Goal: Task Accomplishment & Management: Manage account settings

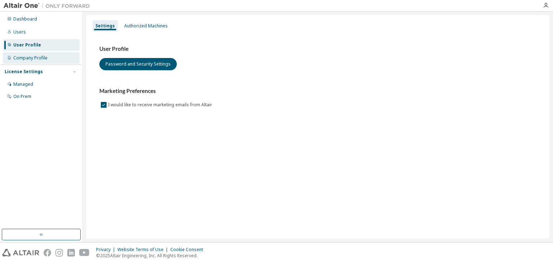
click at [30, 57] on div "Company Profile" at bounding box center [30, 58] width 34 height 6
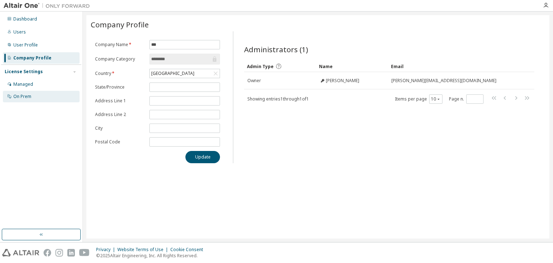
click at [32, 95] on div "On Prem" at bounding box center [41, 97] width 77 height 12
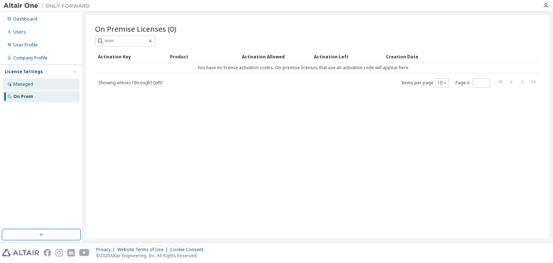
click at [35, 86] on div "Managed" at bounding box center [41, 85] width 77 height 12
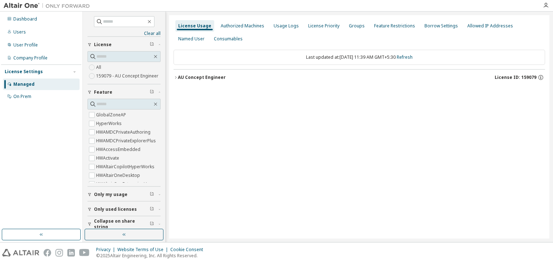
click at [175, 78] on icon "button" at bounding box center [176, 77] width 4 height 4
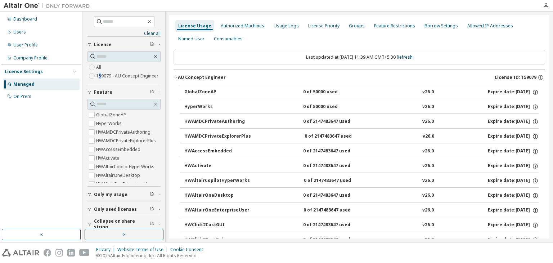
drag, startPoint x: 114, startPoint y: 75, endPoint x: 100, endPoint y: 78, distance: 14.4
click at [100, 78] on label "159079 - AU Concept Engineer" at bounding box center [128, 76] width 64 height 9
click at [435, 26] on div "Borrow Settings" at bounding box center [441, 26] width 33 height 6
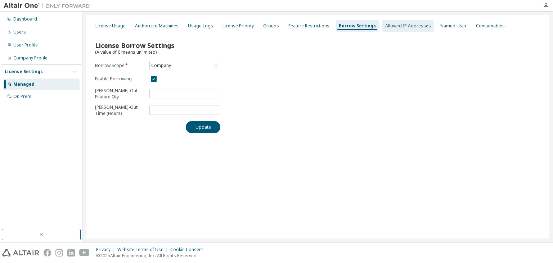
click at [413, 27] on div "Allowed IP Addresses" at bounding box center [408, 26] width 46 height 6
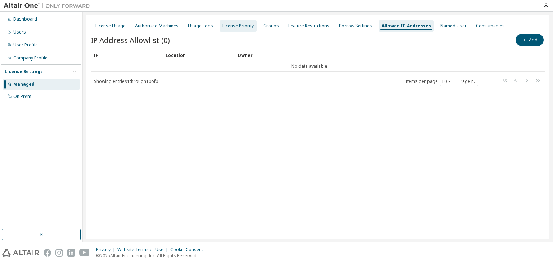
drag, startPoint x: 264, startPoint y: 28, endPoint x: 233, endPoint y: 29, distance: 30.3
click at [263, 28] on div "Groups" at bounding box center [271, 26] width 16 height 6
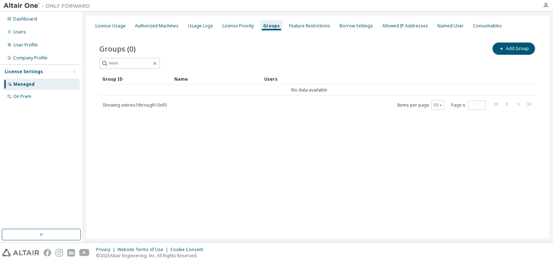
click at [26, 83] on div "Managed" at bounding box center [23, 84] width 21 height 6
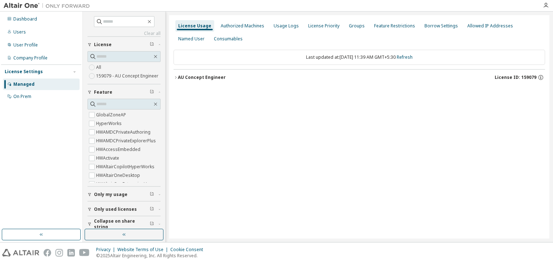
click at [122, 75] on label "159079 - AU Concept Engineer" at bounding box center [128, 76] width 64 height 9
click at [540, 77] on icon "button" at bounding box center [541, 77] width 6 height 6
click at [175, 77] on icon "button" at bounding box center [176, 77] width 4 height 4
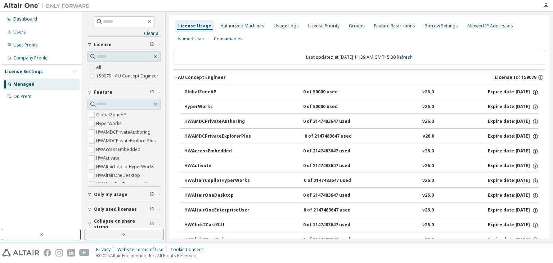
click at [532, 92] on icon "button" at bounding box center [535, 92] width 6 height 6
click at [533, 92] on icon "button" at bounding box center [535, 92] width 6 height 6
click at [191, 40] on div "Named User" at bounding box center [191, 39] width 26 height 6
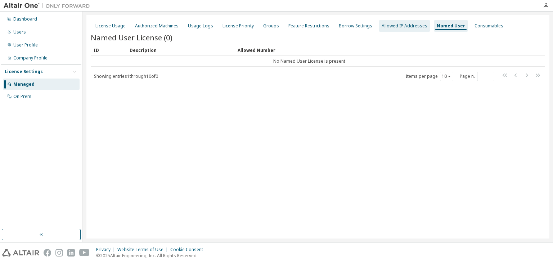
click at [401, 26] on div "Allowed IP Addresses" at bounding box center [405, 26] width 46 height 6
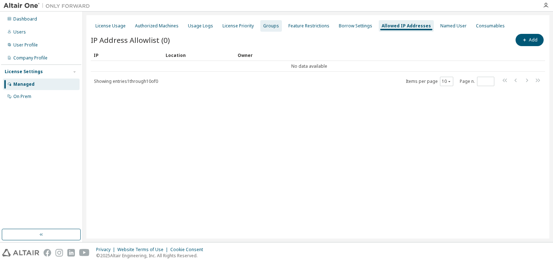
drag, startPoint x: 268, startPoint y: 27, endPoint x: 238, endPoint y: 27, distance: 30.6
click at [268, 27] on div "Groups" at bounding box center [271, 26] width 16 height 6
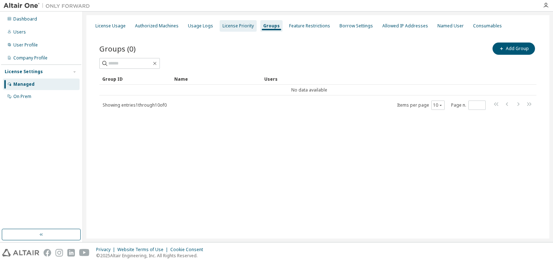
click at [229, 27] on div "License Priority" at bounding box center [238, 26] width 31 height 6
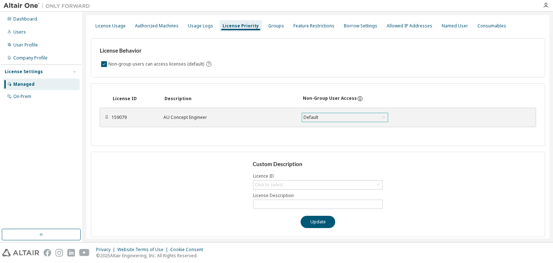
click at [362, 118] on div "Default" at bounding box center [345, 117] width 86 height 9
click at [152, 138] on div "License ID Description Non-Group User Access ⠿ 159079 AU Concept Engineer Defau…" at bounding box center [318, 114] width 455 height 63
click at [106, 117] on div "⠿" at bounding box center [106, 118] width 4 height 6
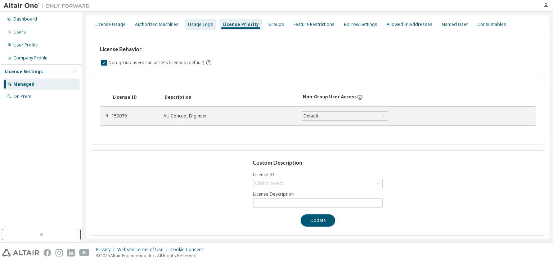
click at [188, 24] on div "Usage Logs" at bounding box center [200, 25] width 25 height 6
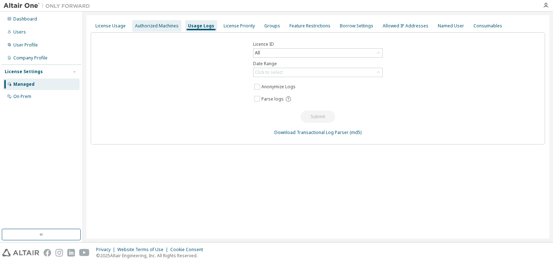
click at [162, 23] on div "Authorized Machines" at bounding box center [157, 26] width 44 height 6
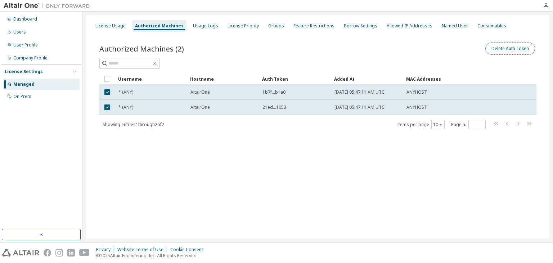
click at [514, 49] on button "Delete Auth Token" at bounding box center [511, 48] width 50 height 12
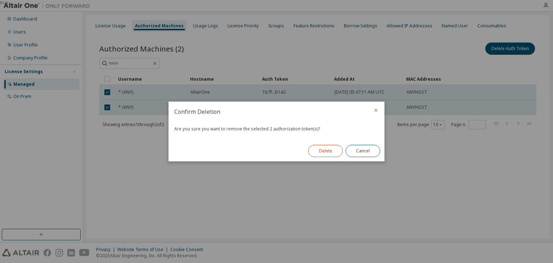
click at [326, 150] on button "Delete" at bounding box center [325, 151] width 35 height 12
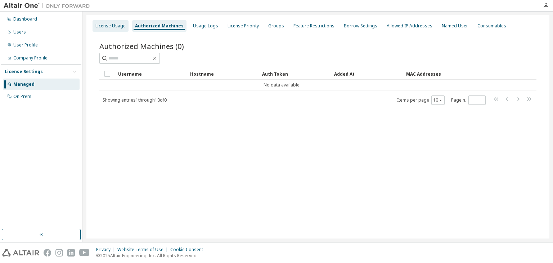
click at [109, 23] on div "License Usage" at bounding box center [110, 26] width 30 height 6
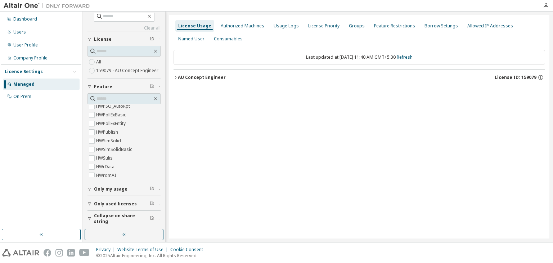
scroll to position [11, 0]
click at [91, 216] on icon "button" at bounding box center [90, 218] width 4 height 4
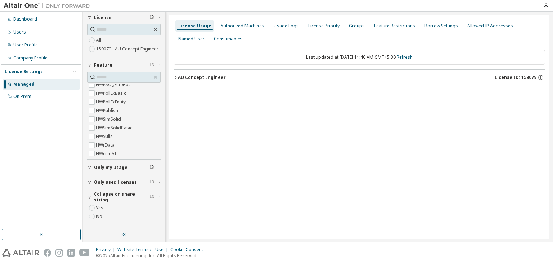
scroll to position [32, 0]
click at [90, 182] on icon "button" at bounding box center [89, 182] width 3 height 3
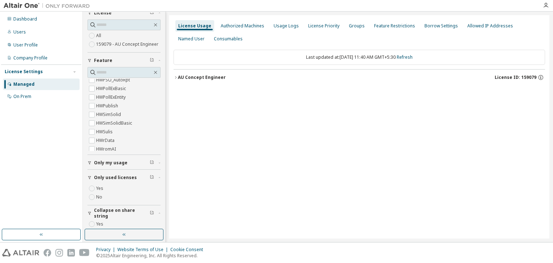
scroll to position [53, 0]
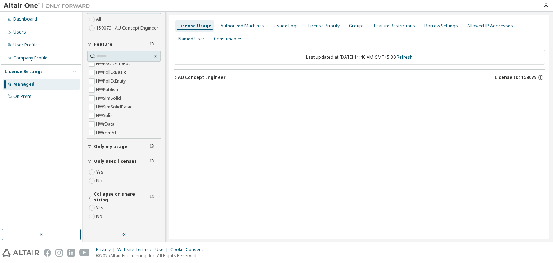
click at [90, 146] on icon "button" at bounding box center [90, 146] width 4 height 4
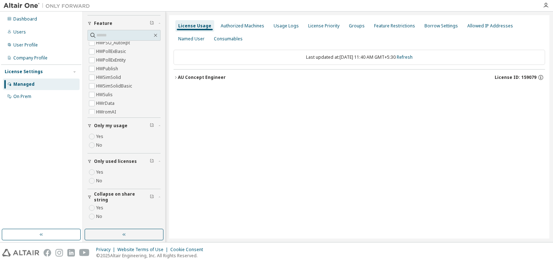
scroll to position [73, 0]
click at [30, 82] on div "Managed" at bounding box center [23, 84] width 21 height 6
click at [42, 56] on div "Company Profile" at bounding box center [30, 58] width 34 height 6
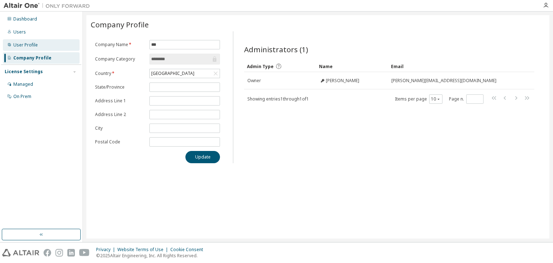
click at [34, 46] on div "User Profile" at bounding box center [25, 45] width 24 height 6
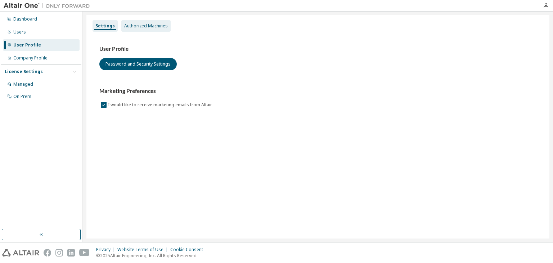
click at [150, 28] on div "Authorized Machines" at bounding box center [146, 26] width 44 height 6
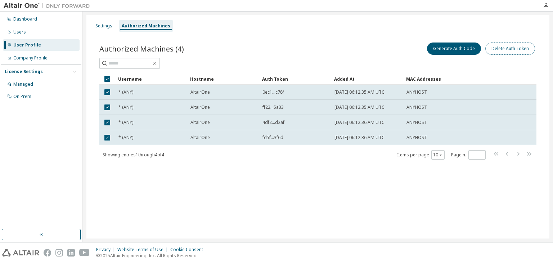
click at [513, 49] on button "Delete Auth Token" at bounding box center [511, 48] width 50 height 12
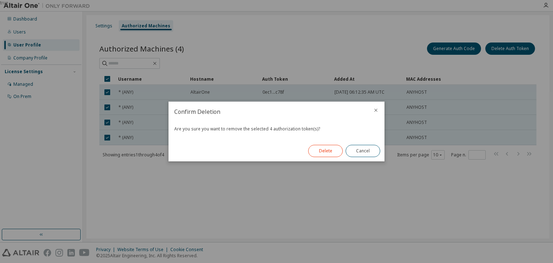
click at [328, 150] on button "Delete" at bounding box center [325, 151] width 35 height 12
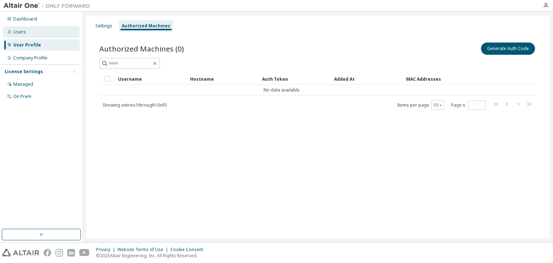
click at [41, 30] on div "Users" at bounding box center [41, 32] width 77 height 12
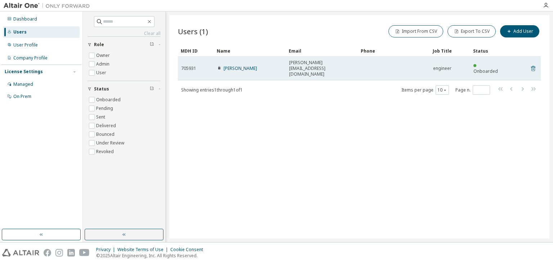
click at [533, 64] on icon at bounding box center [533, 68] width 6 height 9
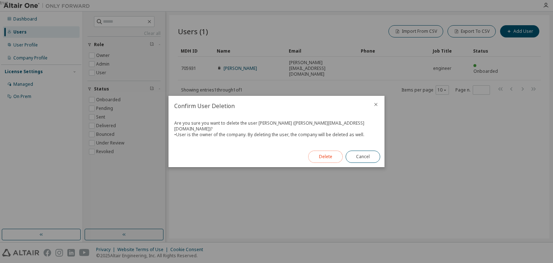
click at [326, 153] on button "Delete" at bounding box center [325, 157] width 35 height 12
